Goal: Task Accomplishment & Management: Complete application form

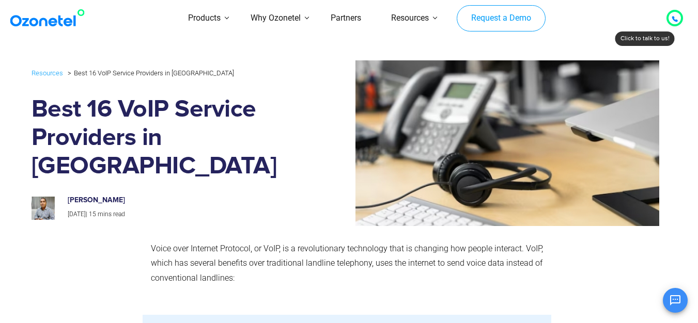
click at [501, 18] on link "Request a Demo" at bounding box center [501, 18] width 88 height 27
